Goal: Navigation & Orientation: Understand site structure

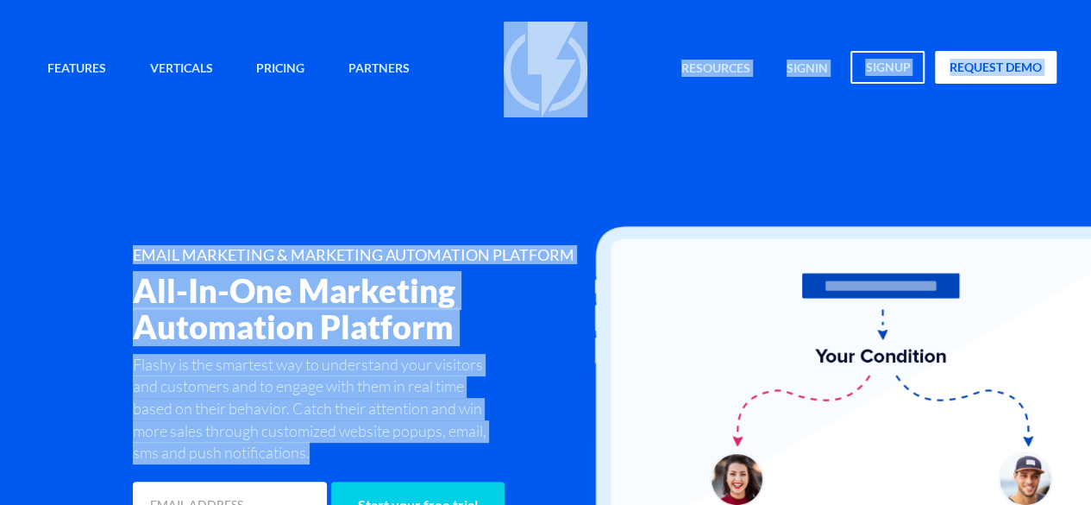
drag, startPoint x: 369, startPoint y: 463, endPoint x: 503, endPoint y: 14, distance: 469.0
click at [503, 14] on div "Features Marketing Automation Convert, Enagage And Retain Your Customers Email …" at bounding box center [545, 266] width 1091 height 532
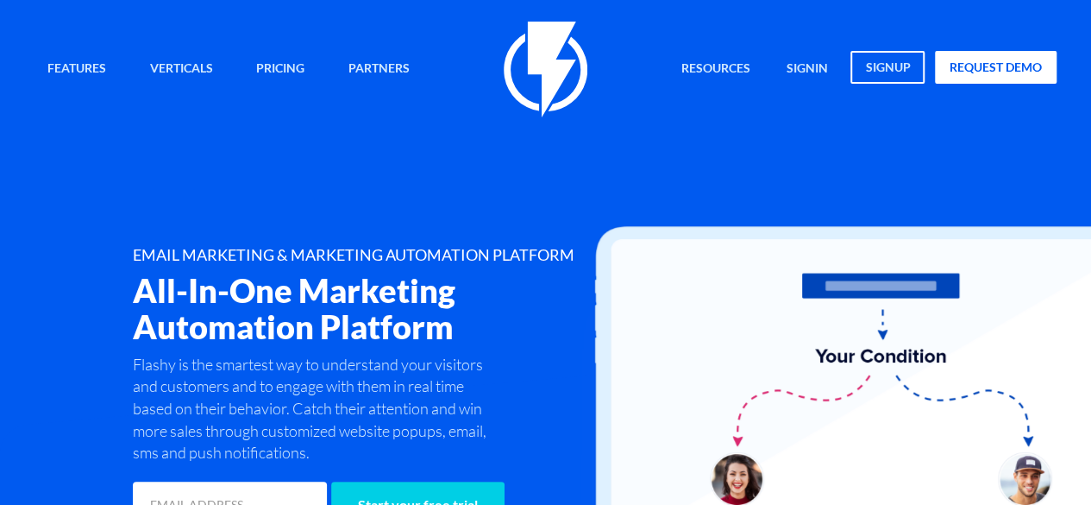
drag, startPoint x: 557, startPoint y: 8, endPoint x: 542, endPoint y: 131, distance: 124.4
click at [542, 131] on div "Features Marketing Automation Convert, Enagage And Retain Your Customers Email …" at bounding box center [545, 266] width 1091 height 532
drag, startPoint x: 548, startPoint y: 177, endPoint x: 612, endPoint y: 135, distance: 76.6
click at [612, 135] on div "Features Marketing Automation Convert, Enagage And Retain Your Customers Email …" at bounding box center [546, 277] width 1048 height 511
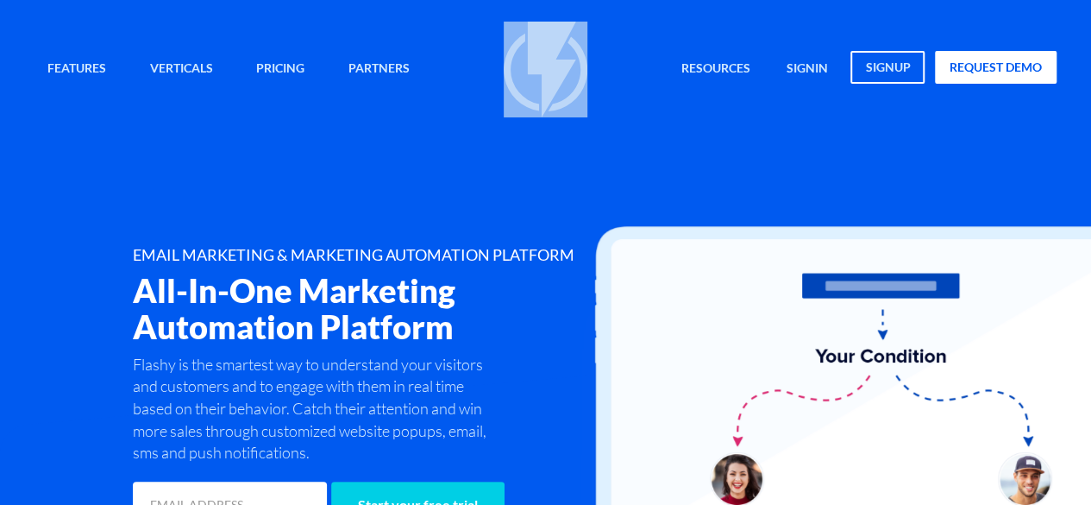
drag, startPoint x: 612, startPoint y: 135, endPoint x: 565, endPoint y: 88, distance: 65.9
click at [565, 88] on div "Features Marketing Automation Convert, Enagage And Retain Your Customers Email …" at bounding box center [546, 277] width 1048 height 511
